Goal: Task Accomplishment & Management: Use online tool/utility

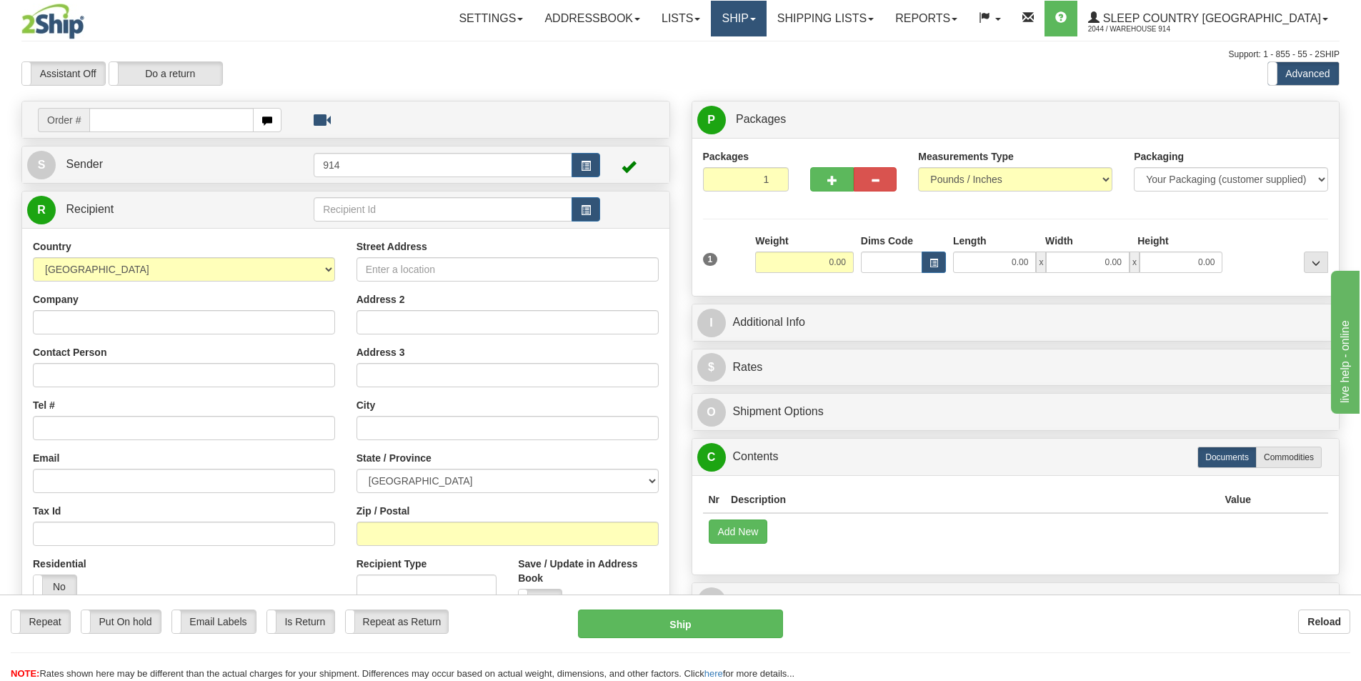
click at [766, 16] on link "Ship" at bounding box center [738, 19] width 55 height 36
click at [752, 70] on span "OnHold / Order Queue" at bounding box center [701, 68] width 101 height 11
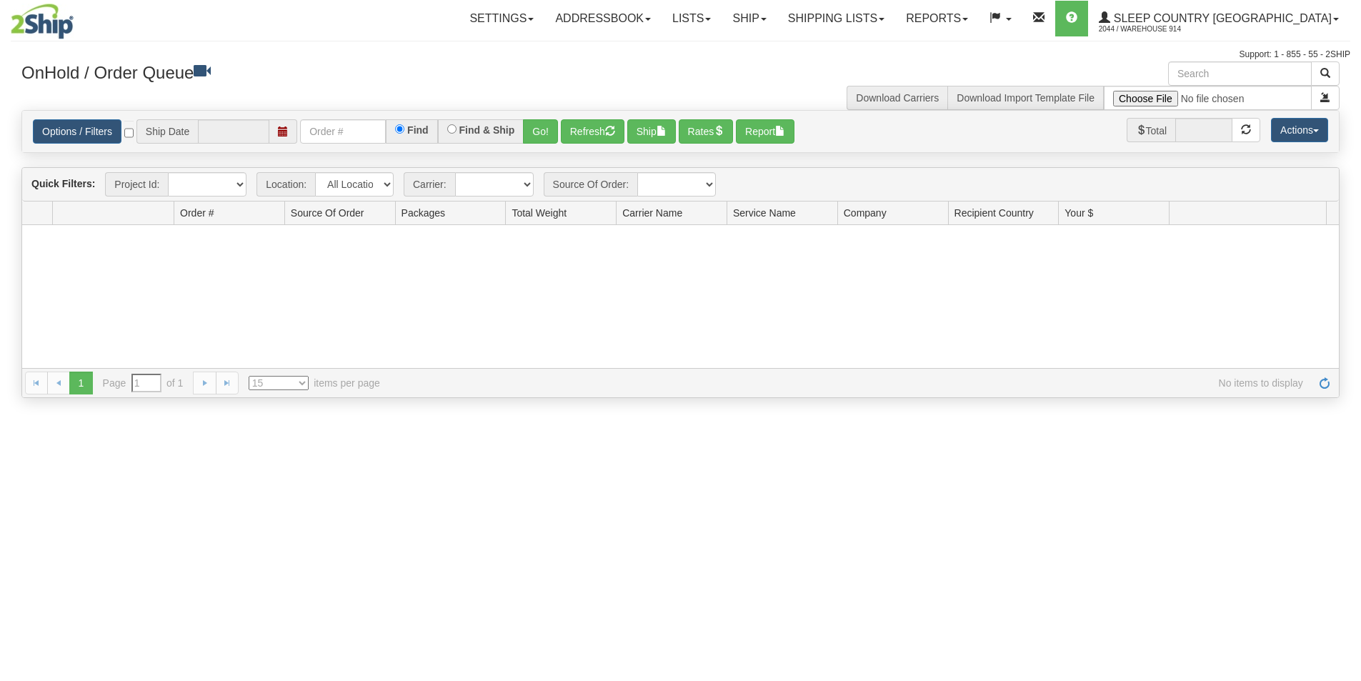
type input "[DATE]"
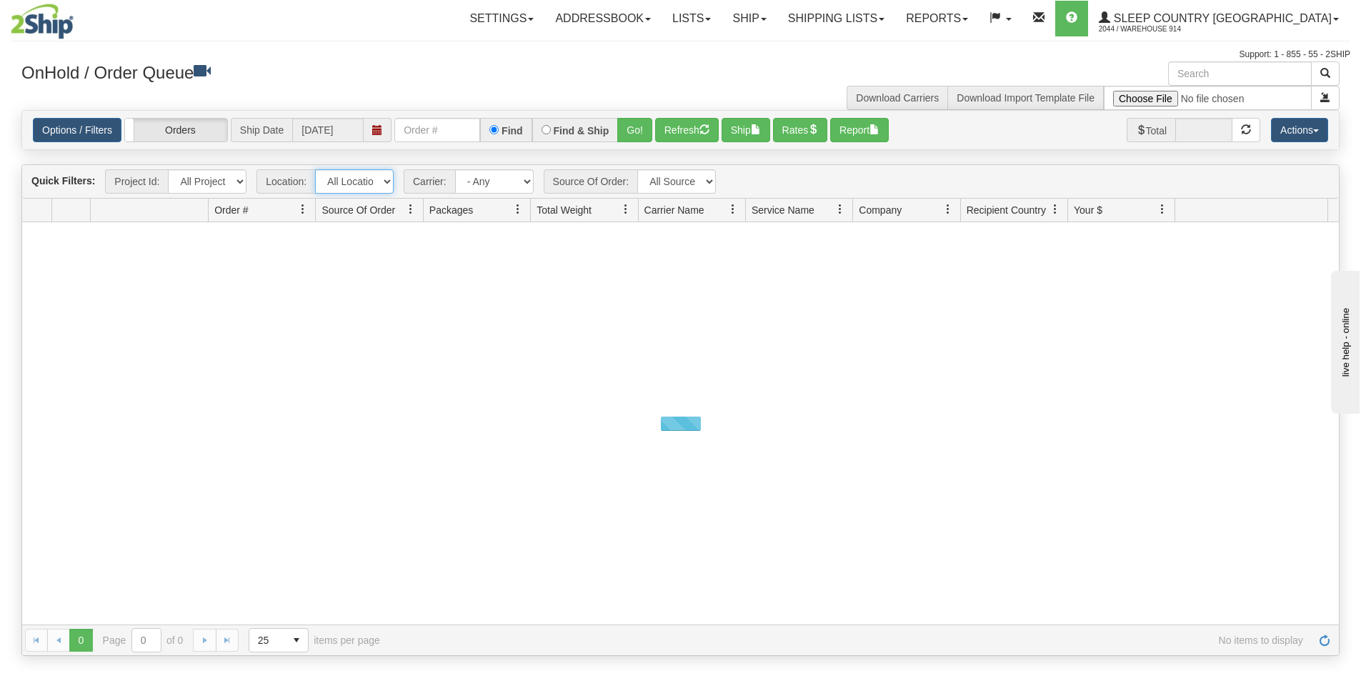
click at [384, 184] on select "All Locations 914 9009 [GEOGRAPHIC_DATA] SLE BEDDN ZINUC" at bounding box center [354, 181] width 79 height 24
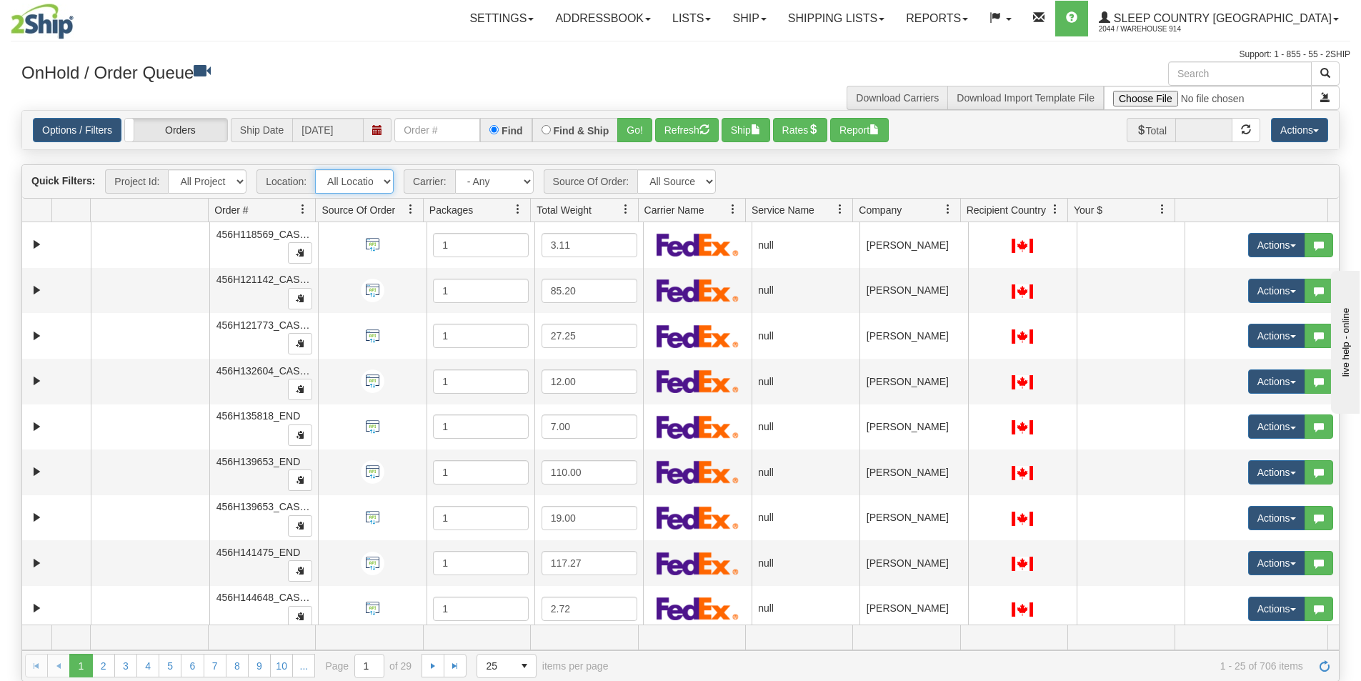
select select "7603"
click at [315, 169] on select "All Locations 914 9009 [GEOGRAPHIC_DATA] SLE BEDDN ZINUC" at bounding box center [354, 181] width 79 height 24
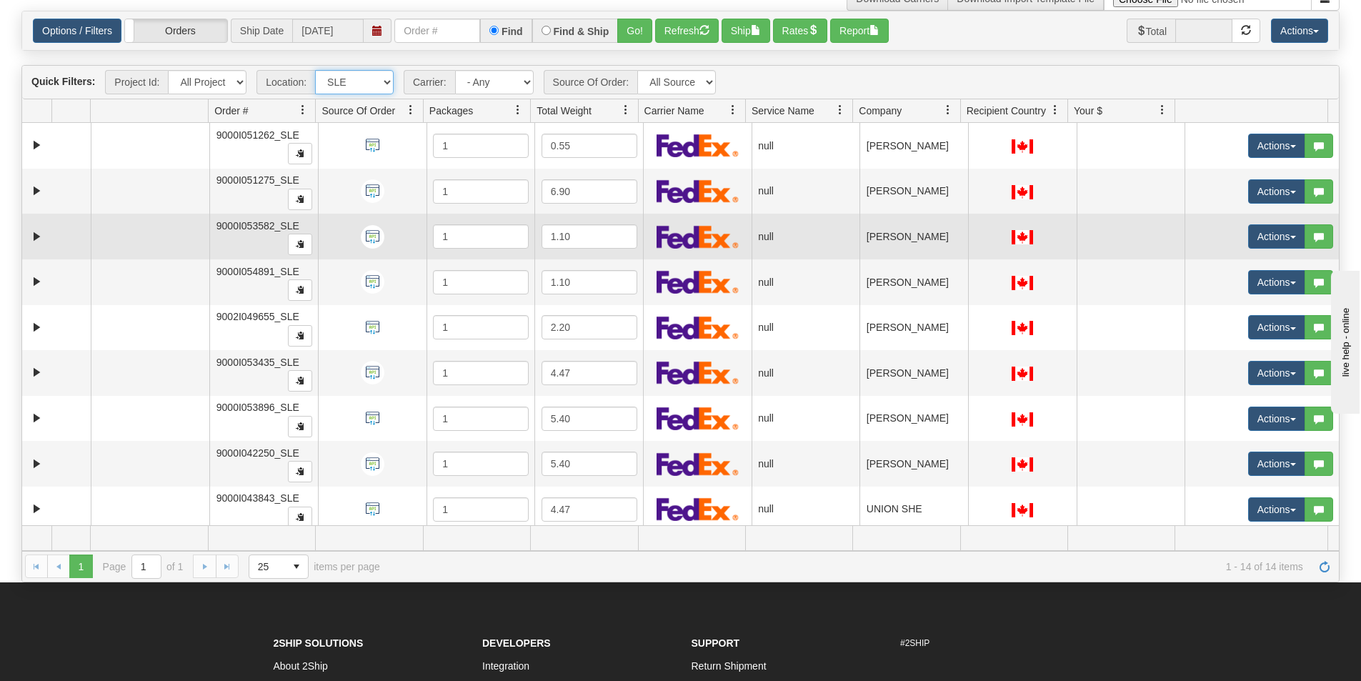
scroll to position [82, 0]
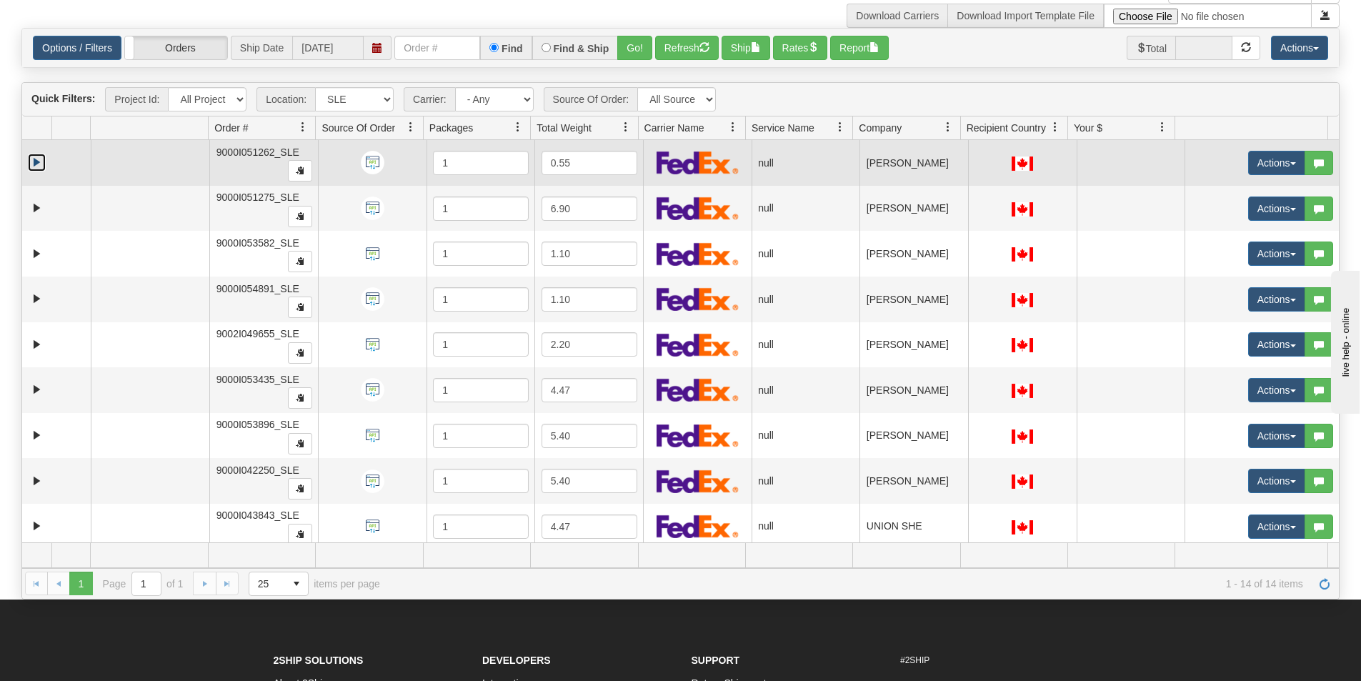
click at [34, 164] on link "Expand" at bounding box center [37, 163] width 18 height 18
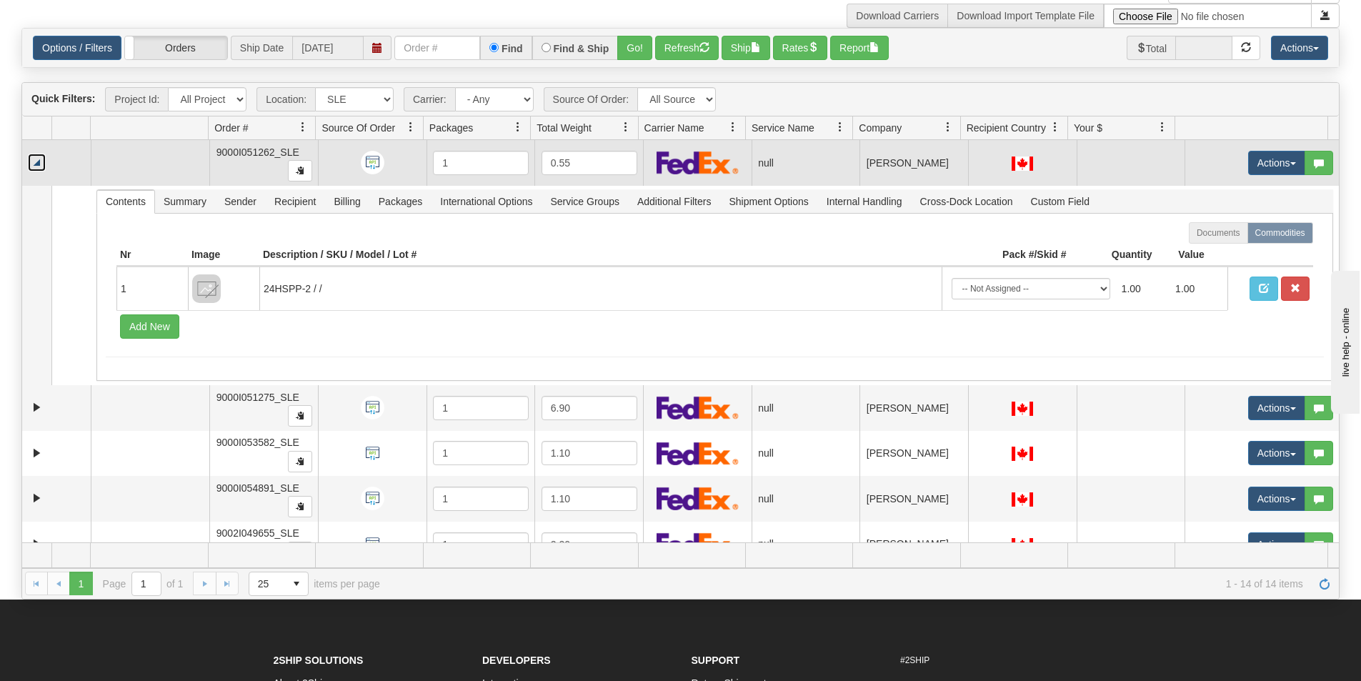
click at [39, 166] on link "Collapse" at bounding box center [37, 163] width 18 height 18
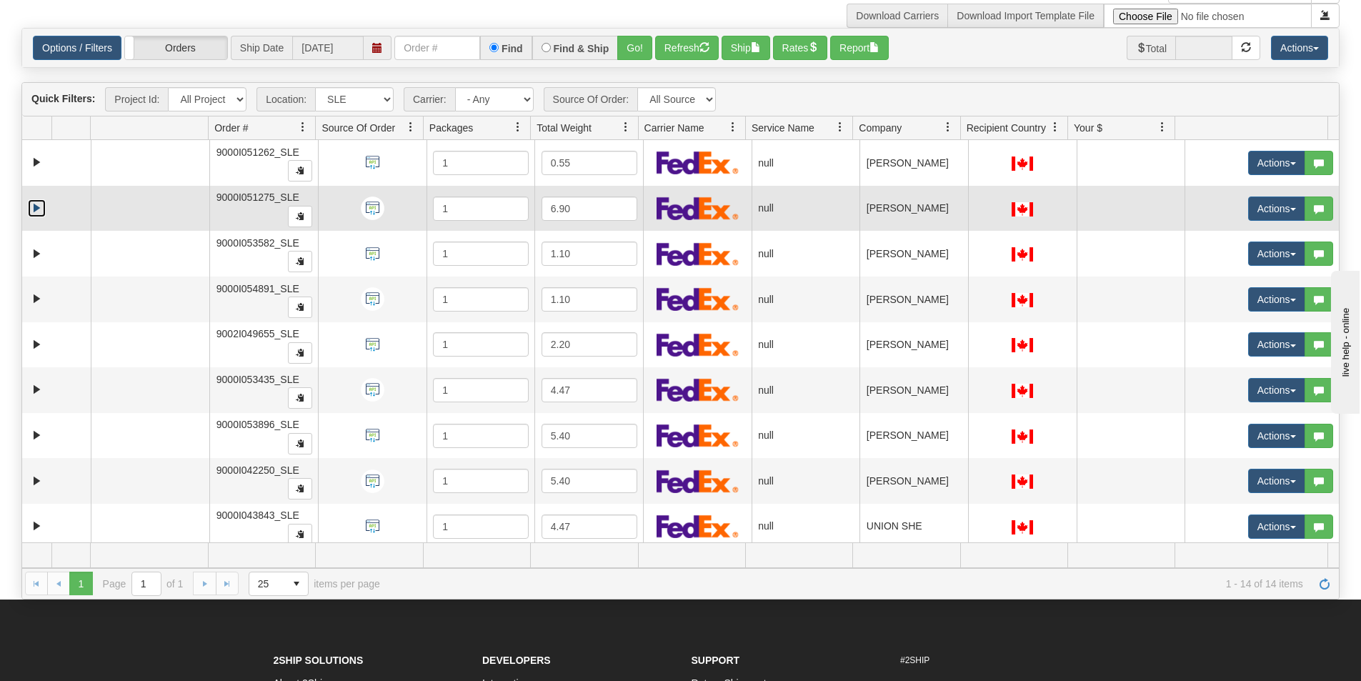
click at [41, 209] on link "Expand" at bounding box center [37, 208] width 18 height 18
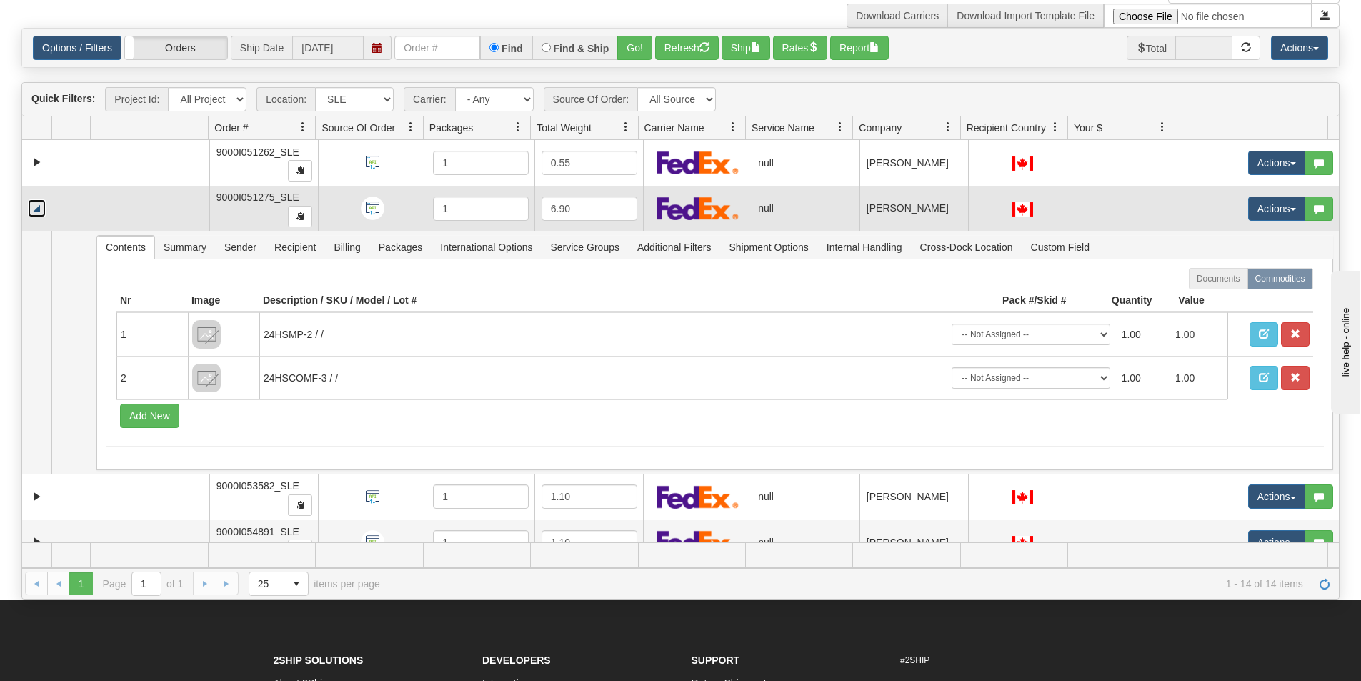
click at [41, 209] on link "Collapse" at bounding box center [37, 208] width 18 height 18
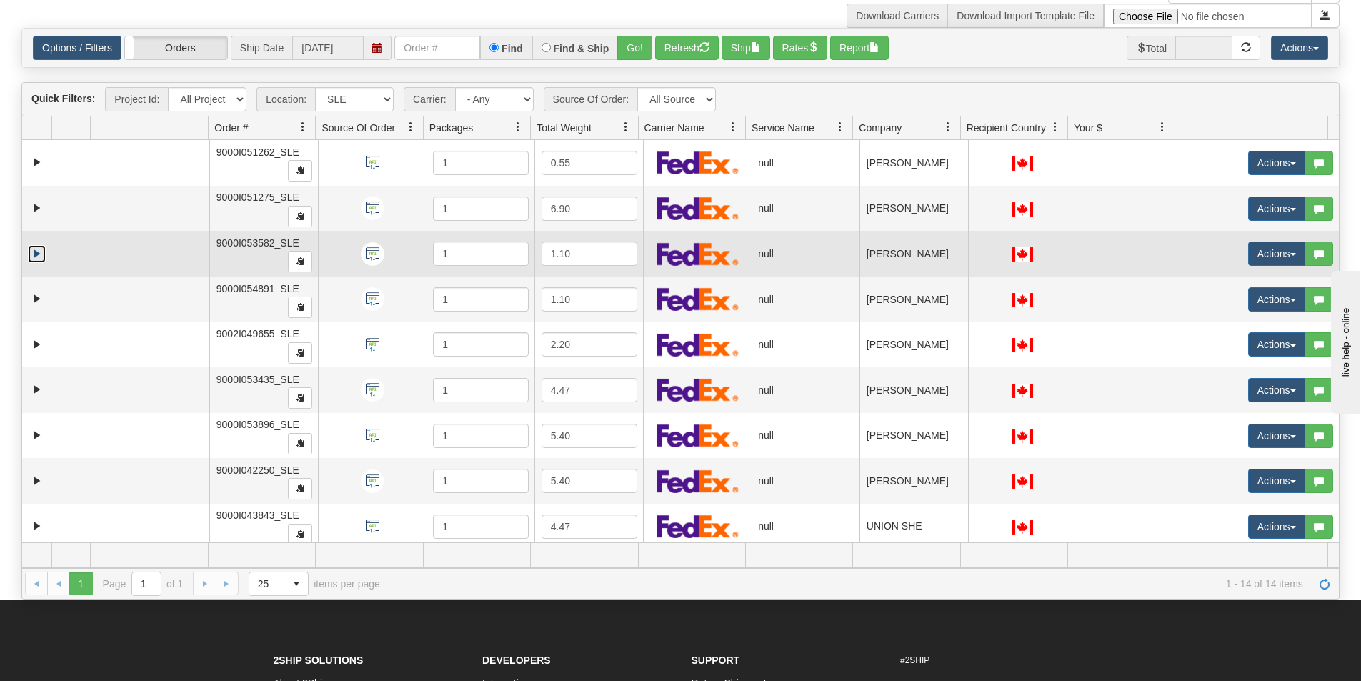
click at [35, 251] on link "Expand" at bounding box center [37, 254] width 18 height 18
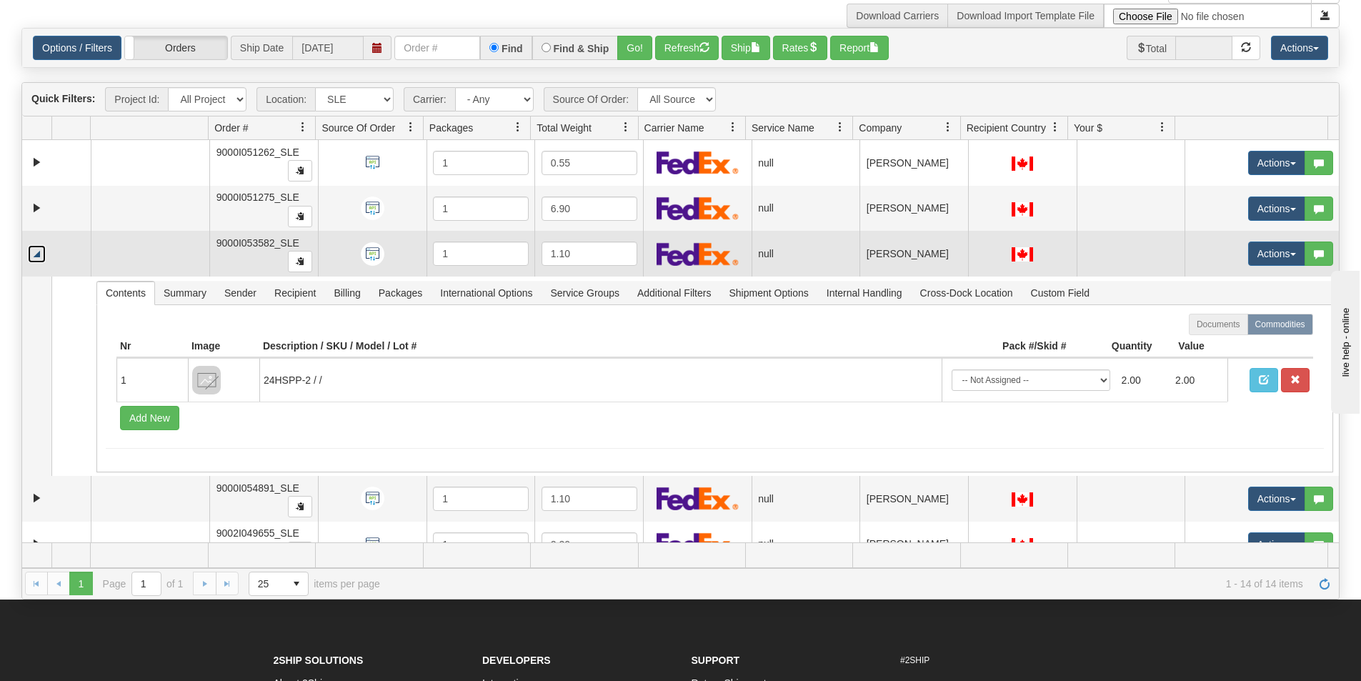
click at [35, 251] on link "Collapse" at bounding box center [37, 254] width 18 height 18
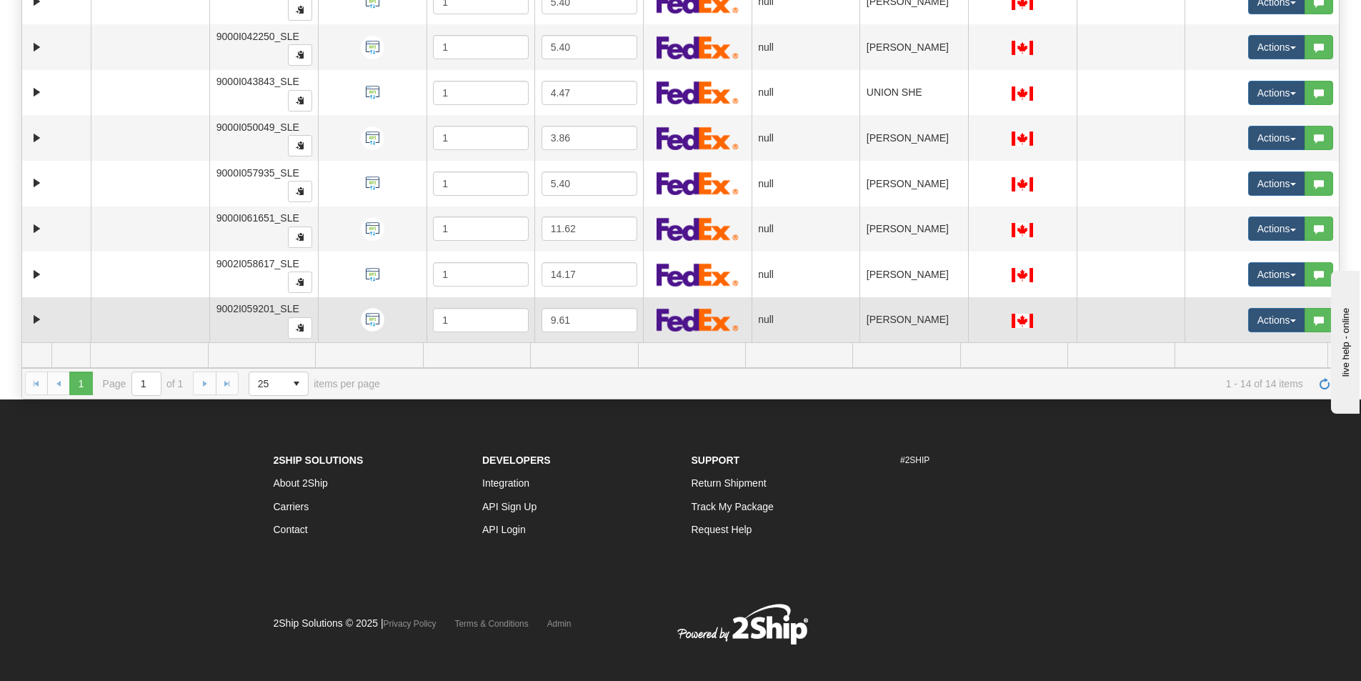
scroll to position [297, 0]
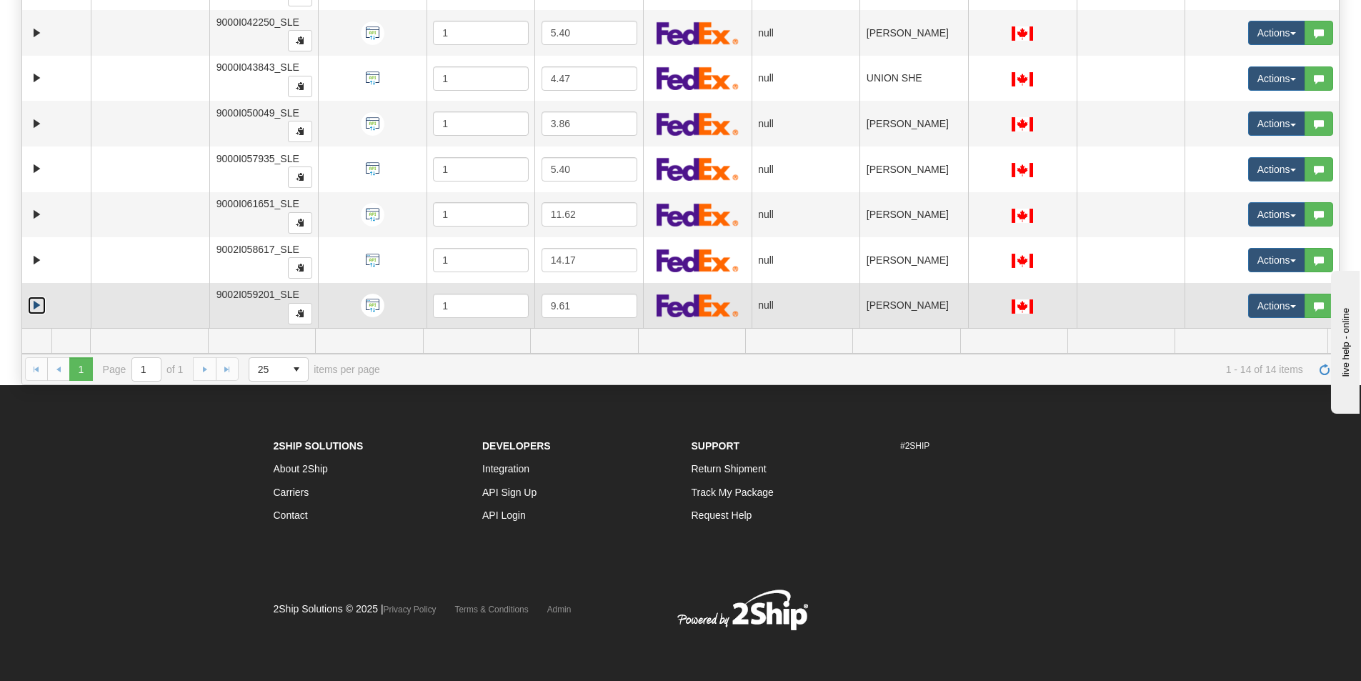
click at [38, 307] on link "Expand" at bounding box center [37, 306] width 18 height 18
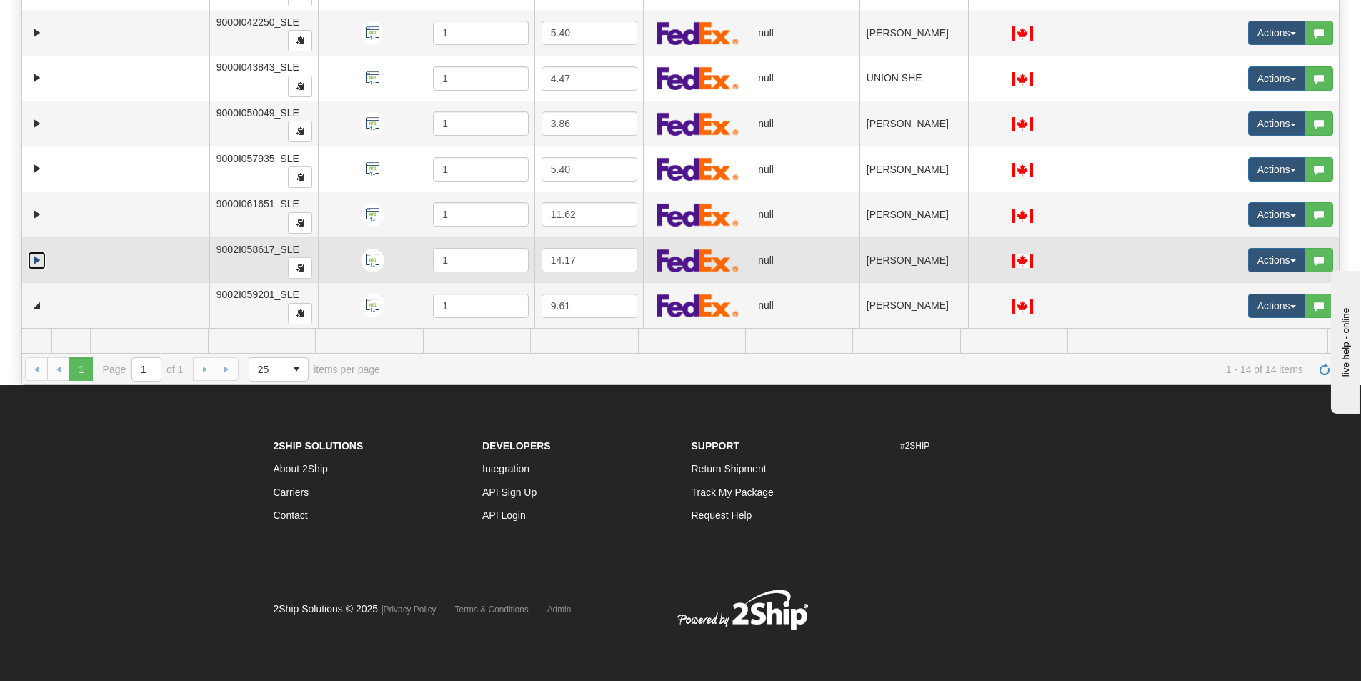
click at [37, 264] on link "Expand" at bounding box center [37, 261] width 18 height 18
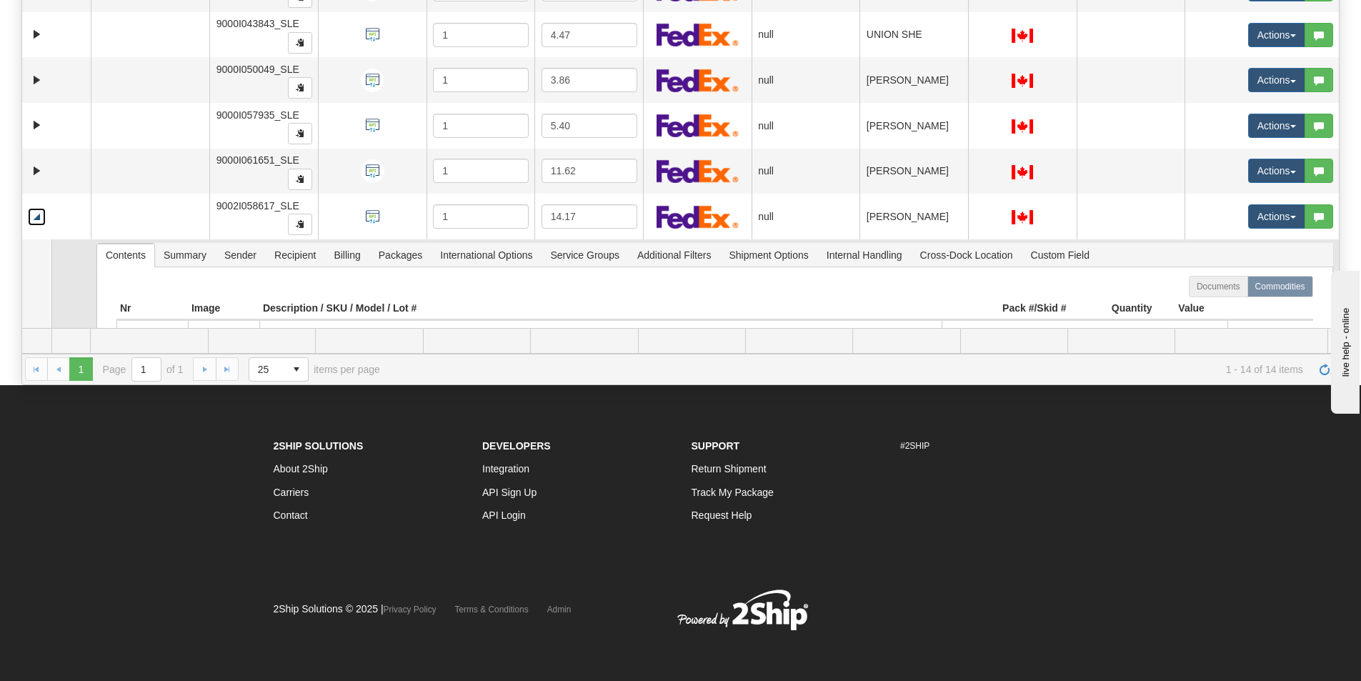
scroll to position [276, 0]
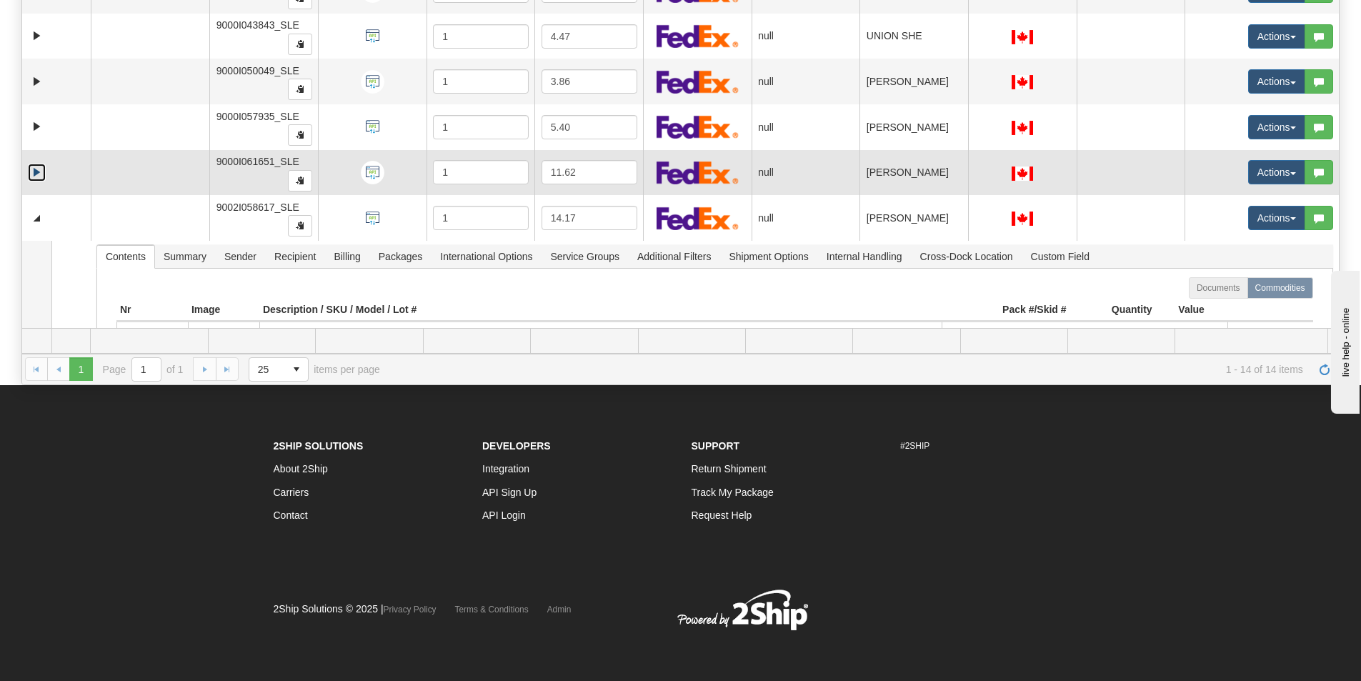
click at [38, 172] on link "Expand" at bounding box center [37, 173] width 18 height 18
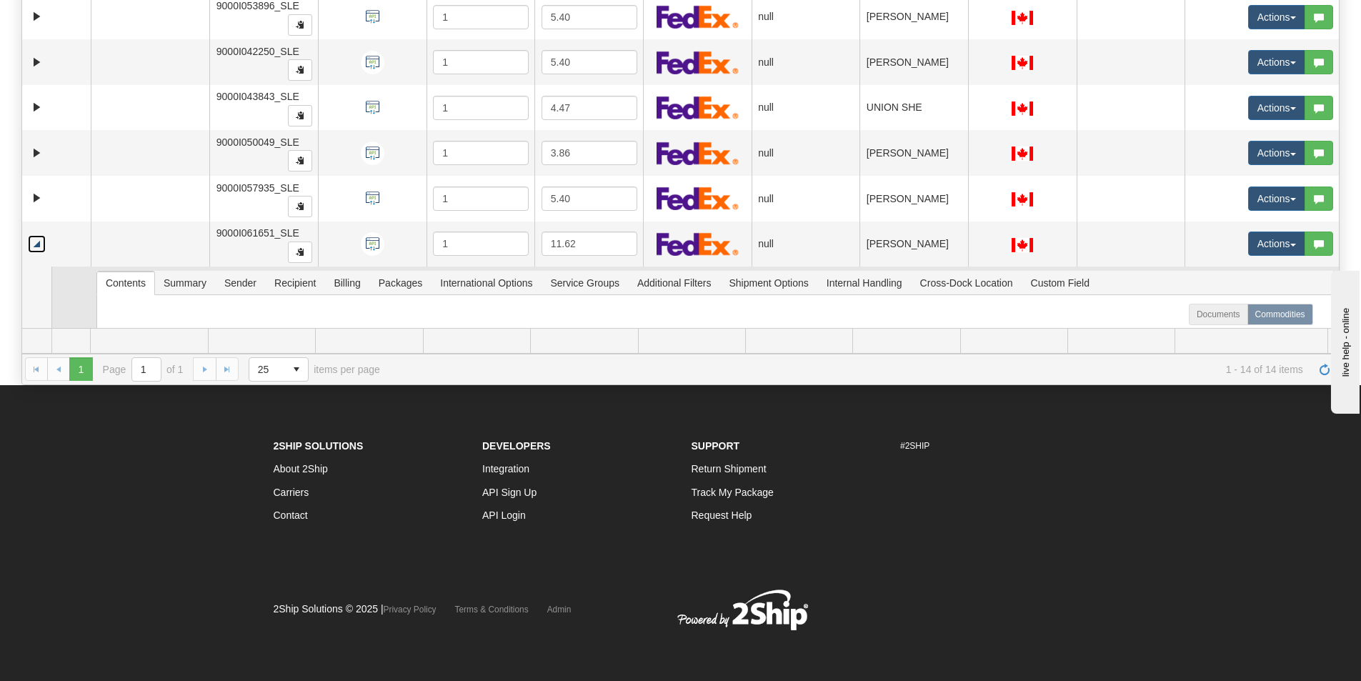
scroll to position [133, 0]
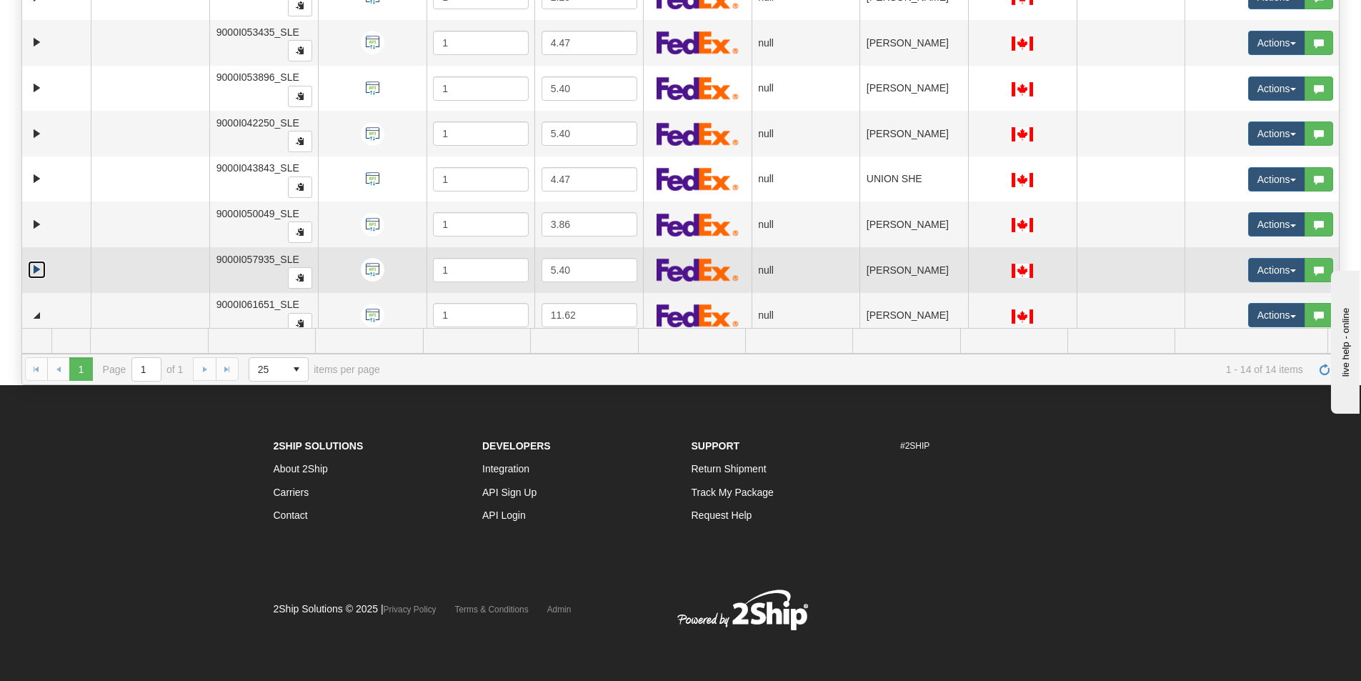
click at [37, 264] on link "Expand" at bounding box center [37, 270] width 18 height 18
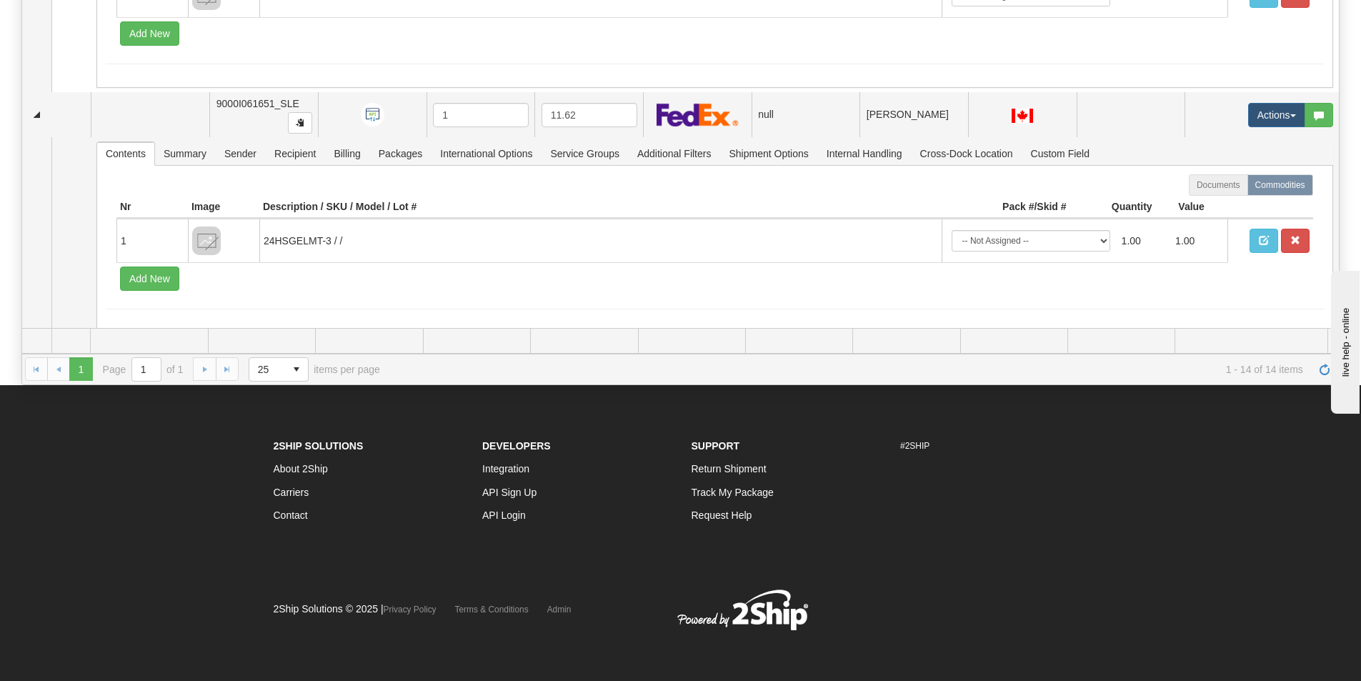
scroll to position [532, 0]
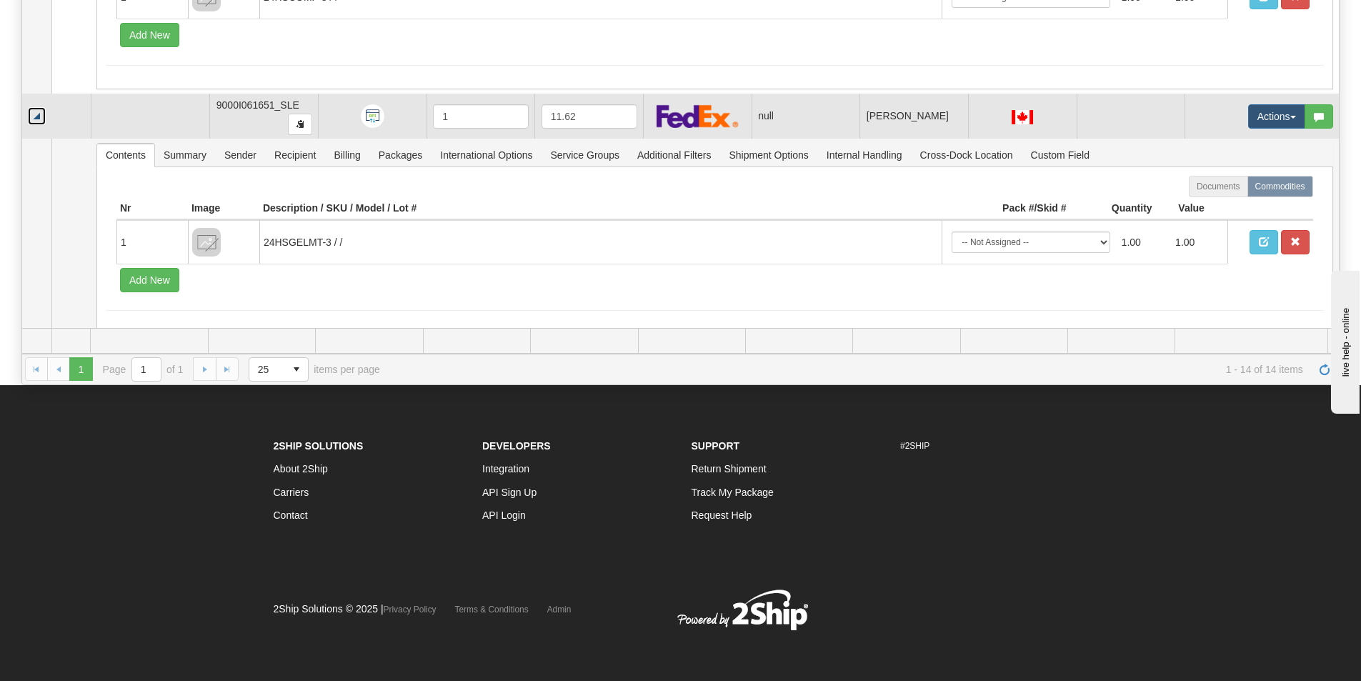
click at [42, 114] on link "Collapse" at bounding box center [37, 116] width 18 height 18
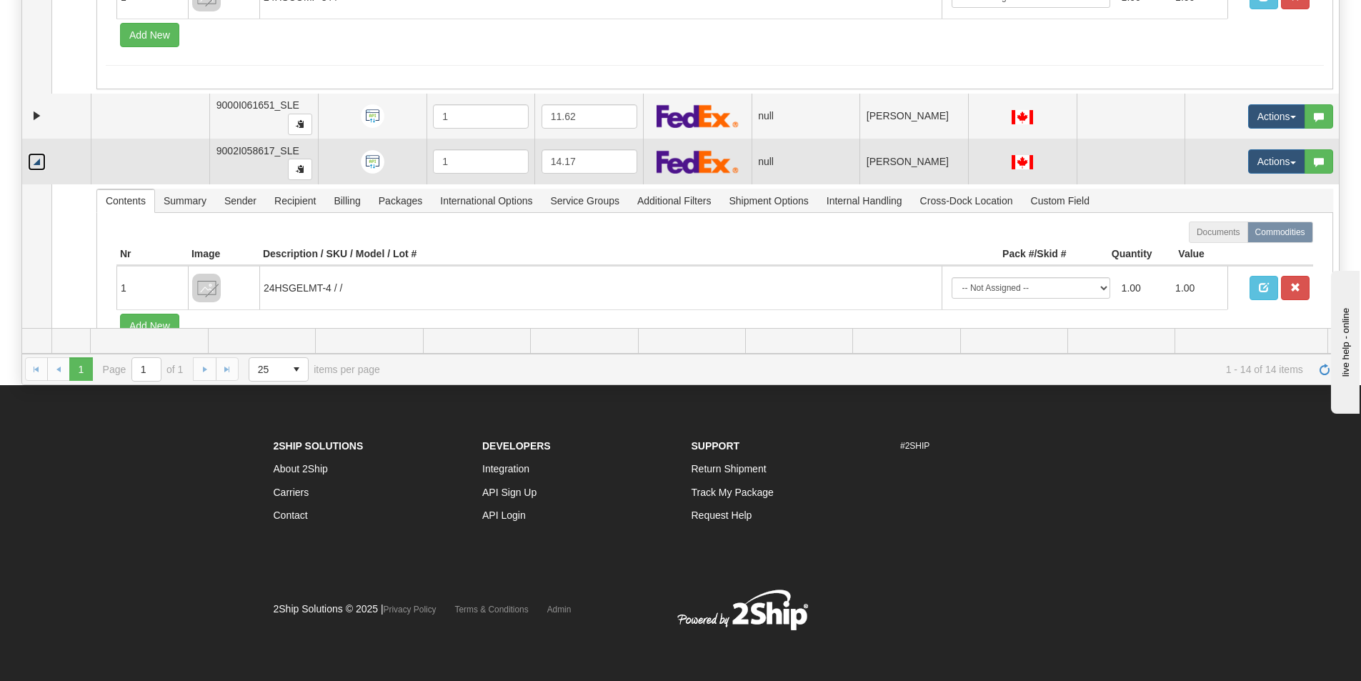
click at [40, 166] on link "Collapse" at bounding box center [37, 162] width 18 height 18
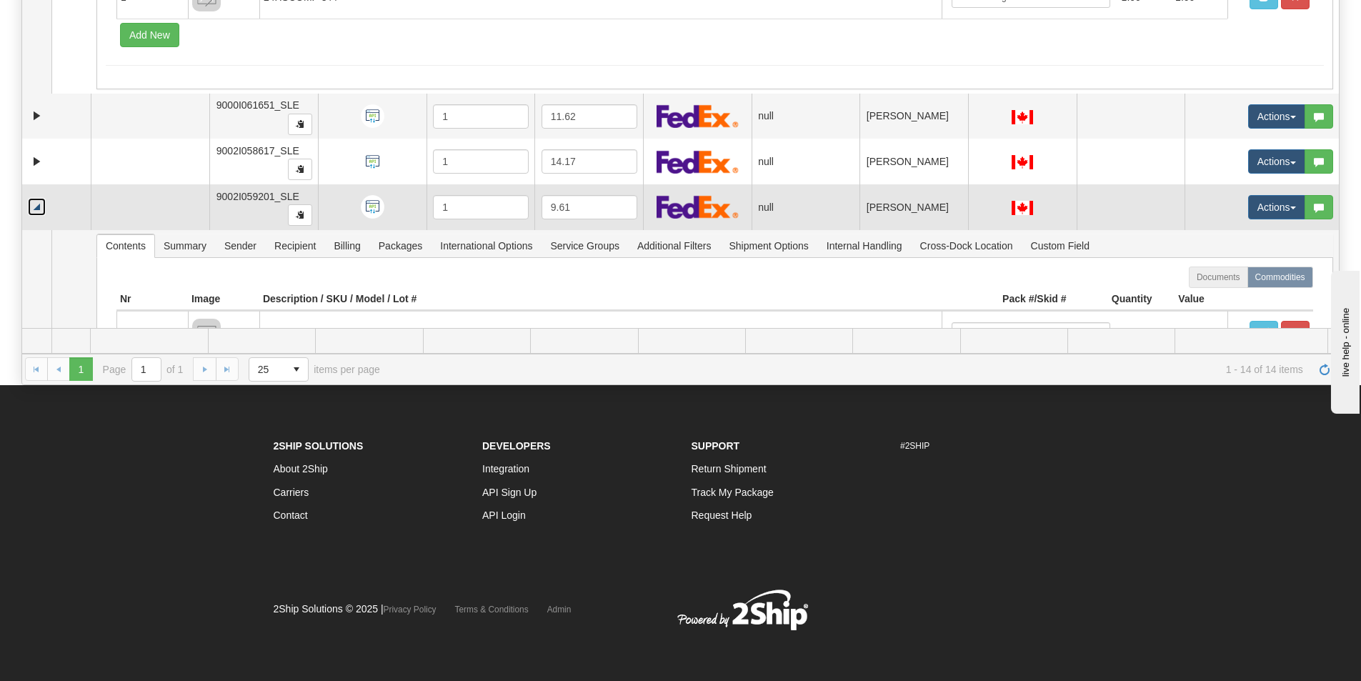
click at [41, 208] on link "Collapse" at bounding box center [37, 207] width 18 height 18
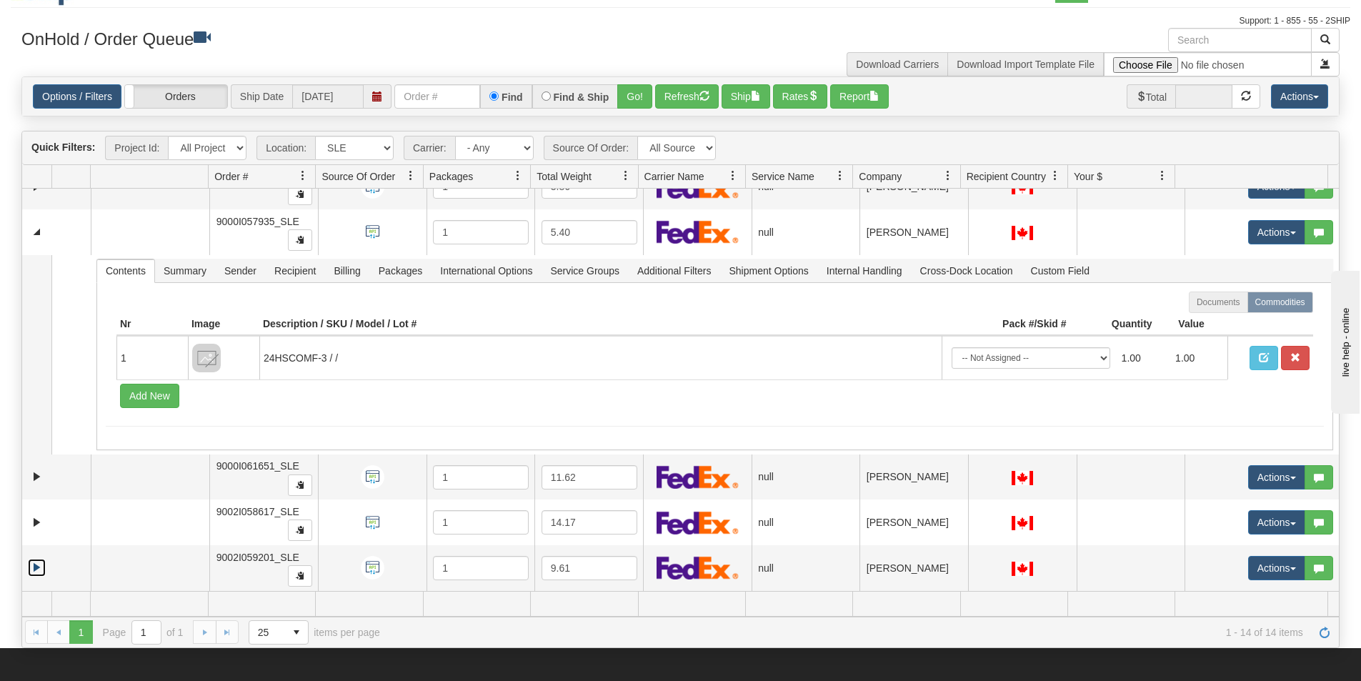
scroll to position [0, 0]
